Goal: Task Accomplishment & Management: Use online tool/utility

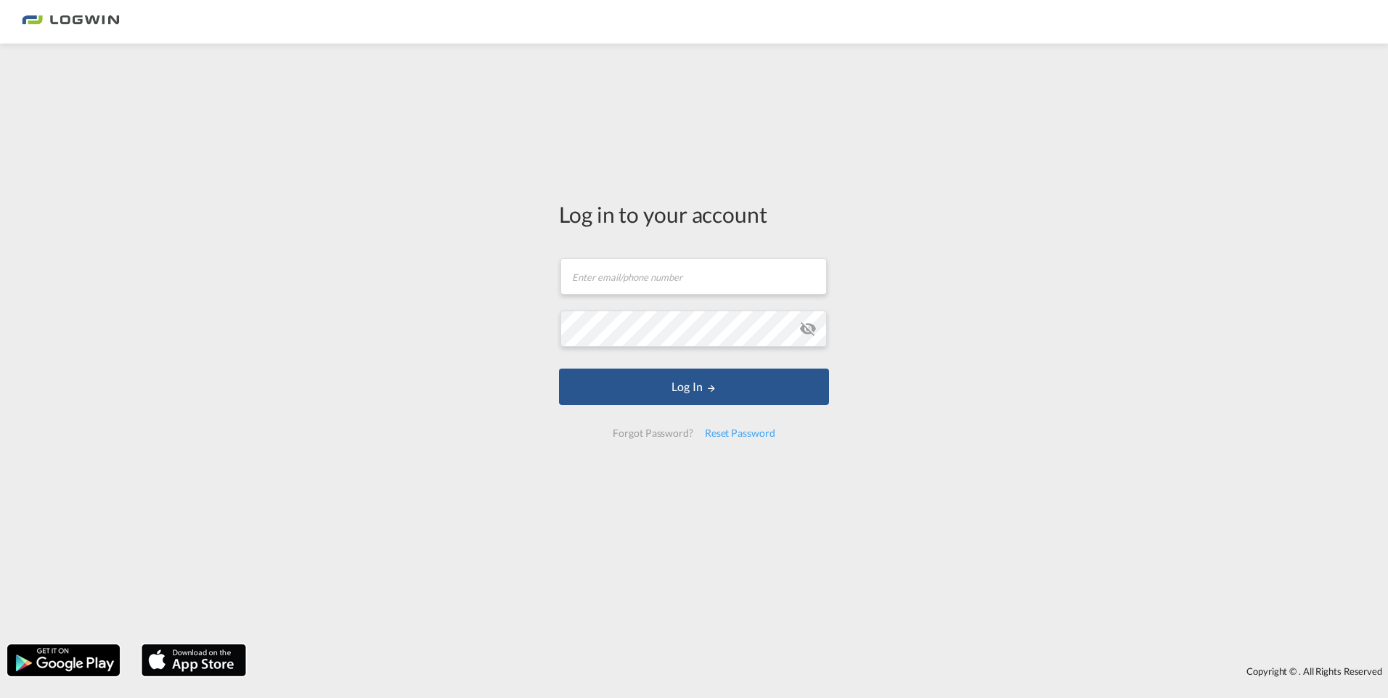
click at [688, 295] on md-input-container "Email field is required" at bounding box center [694, 276] width 270 height 39
click at [679, 280] on input "text" at bounding box center [693, 276] width 266 height 36
type input "[EMAIL_ADDRESS][DOMAIN_NAME]"
click at [559, 369] on button "Log In" at bounding box center [694, 387] width 270 height 36
